Goal: Information Seeking & Learning: Learn about a topic

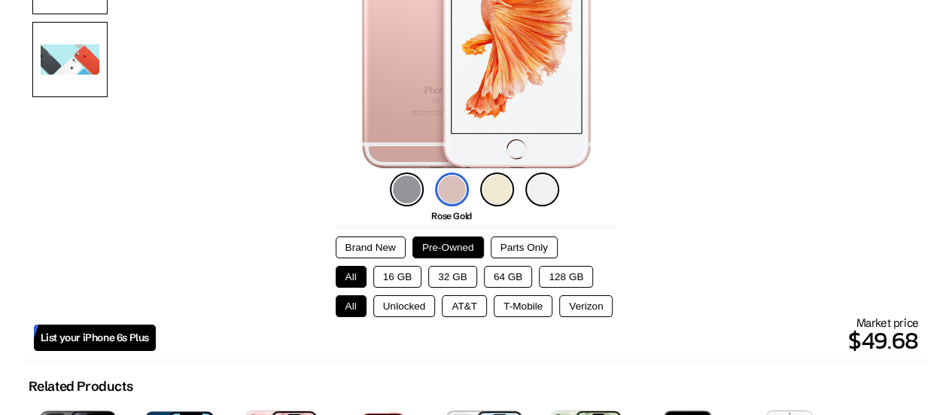
scroll to position [301, 0]
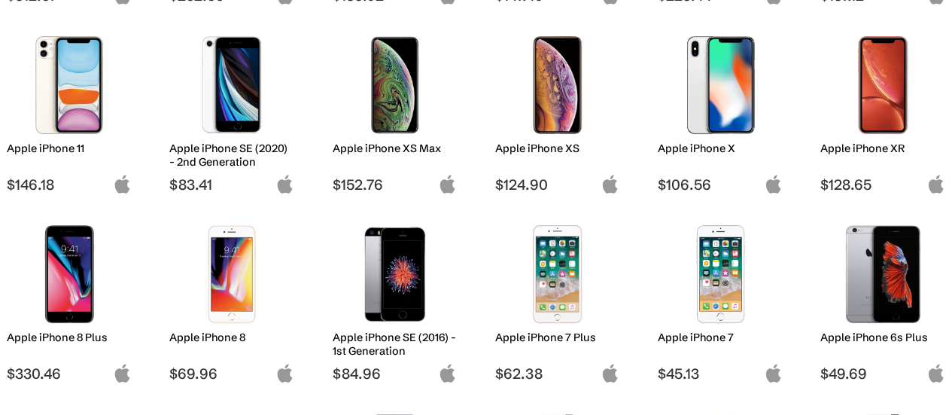
scroll to position [1053, 0]
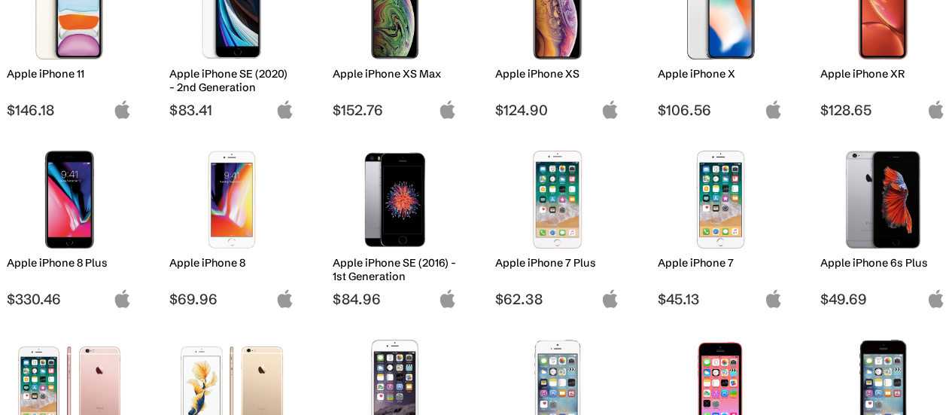
click at [558, 210] on img at bounding box center [557, 199] width 102 height 98
